Goal: Transaction & Acquisition: Book appointment/travel/reservation

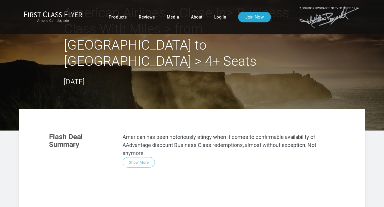
scroll to position [28, 0]
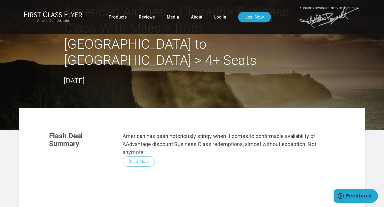
click at [146, 144] on div "Flash Deal Summary American has been notoriously stingy when it comes to confir…" at bounding box center [191, 207] width 297 height 162
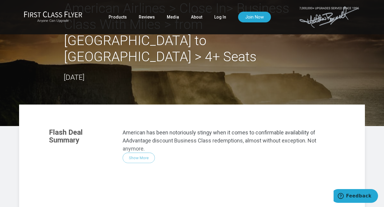
scroll to position [32, 0]
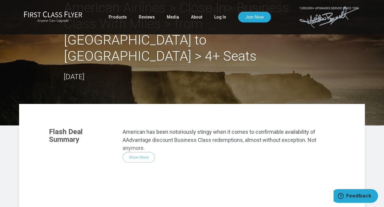
click at [137, 143] on div "Flash Deal Summary American has been notoriously stingy when it comes to confir…" at bounding box center [191, 203] width 297 height 162
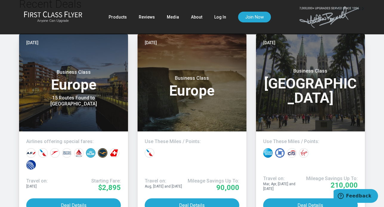
scroll to position [508, 0]
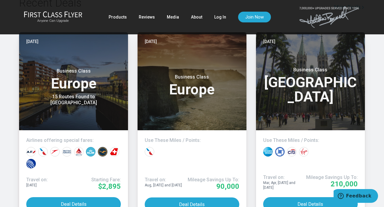
click at [179, 197] on button "Deal Details" at bounding box center [192, 204] width 94 height 14
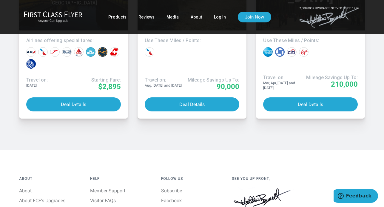
scroll to position [606, 0]
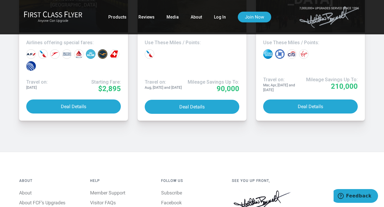
click at [187, 100] on button "Deal Details" at bounding box center [192, 107] width 94 height 14
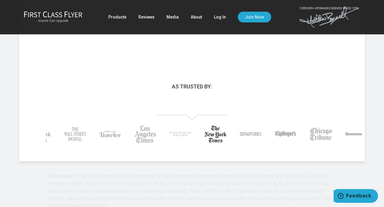
scroll to position [247, 0]
